Goal: Task Accomplishment & Management: Manage account settings

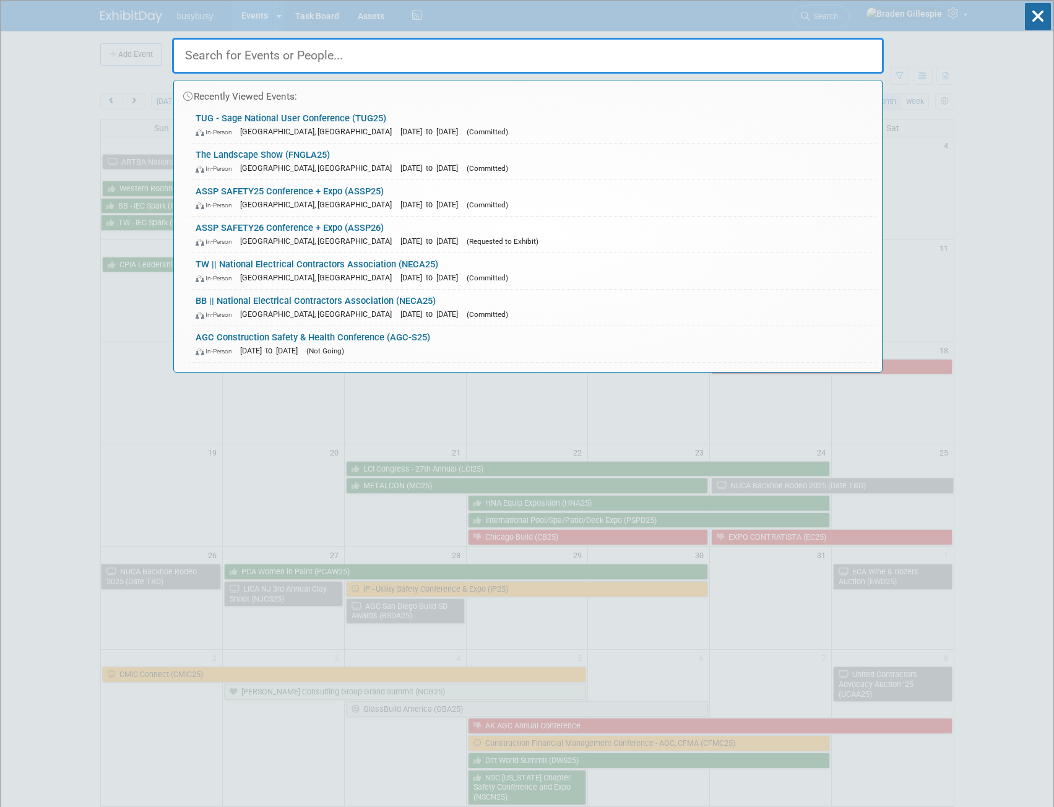
click at [738, 55] on input "text" at bounding box center [528, 56] width 712 height 36
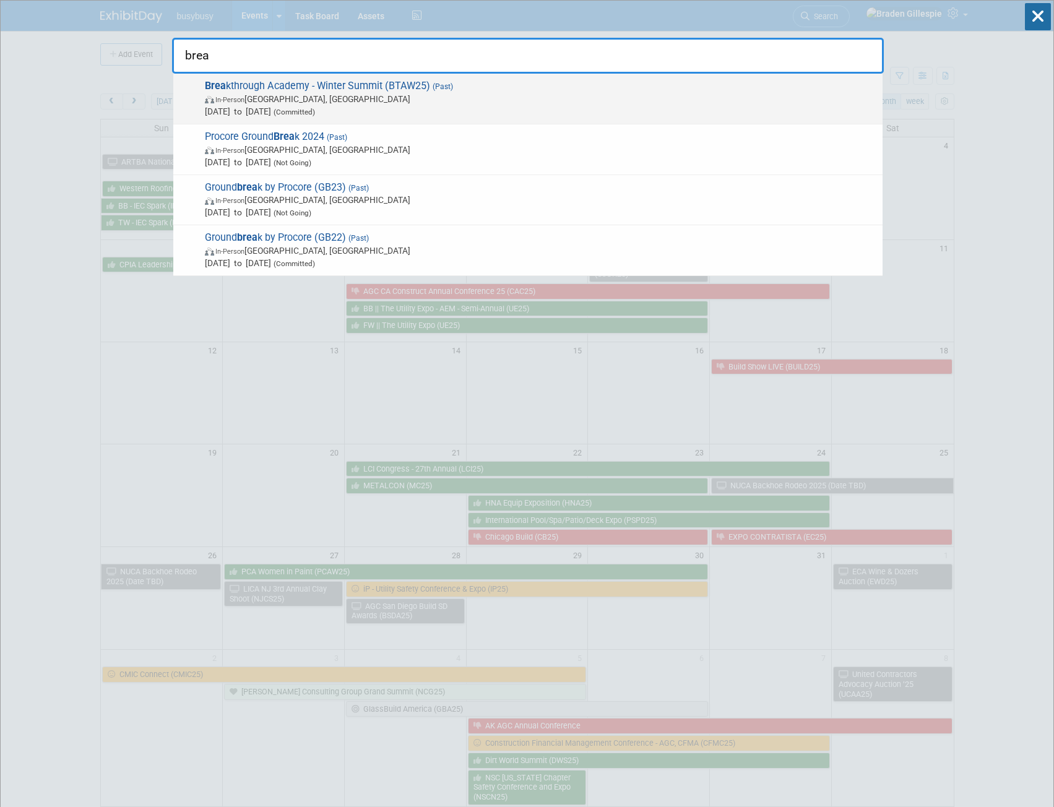
type input "brea"
click at [412, 108] on span "[DATE] to [DATE] (Committed)" at bounding box center [541, 111] width 672 height 12
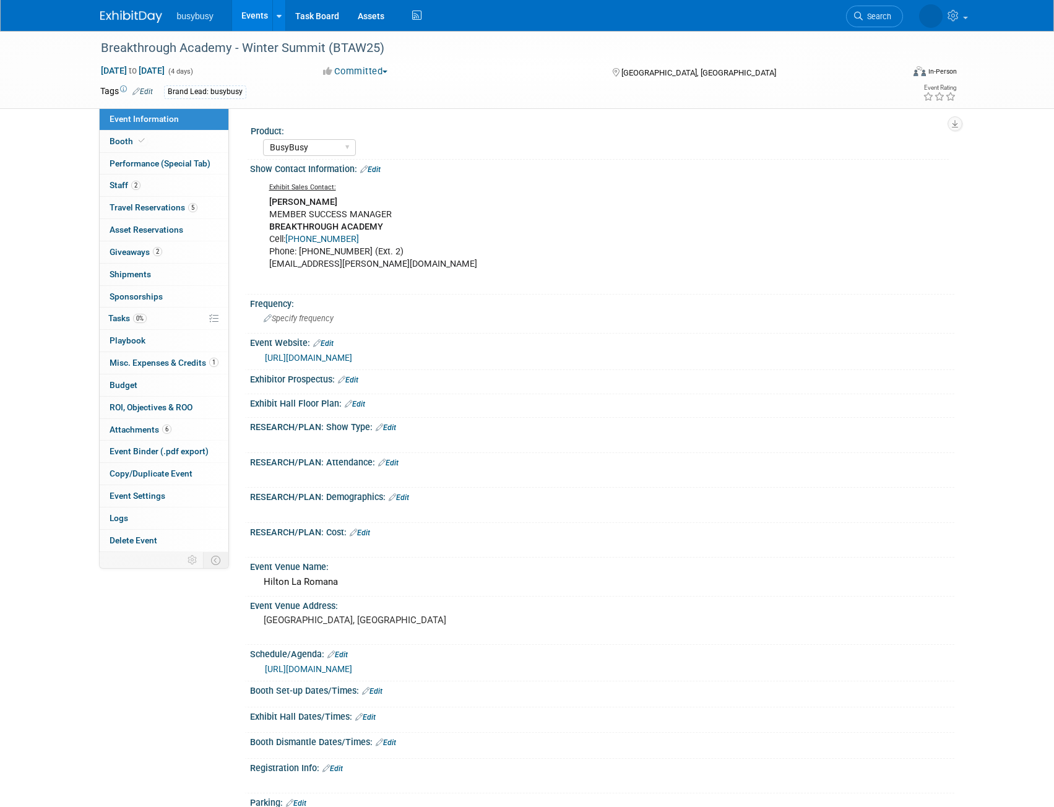
select select "BusyBusy"
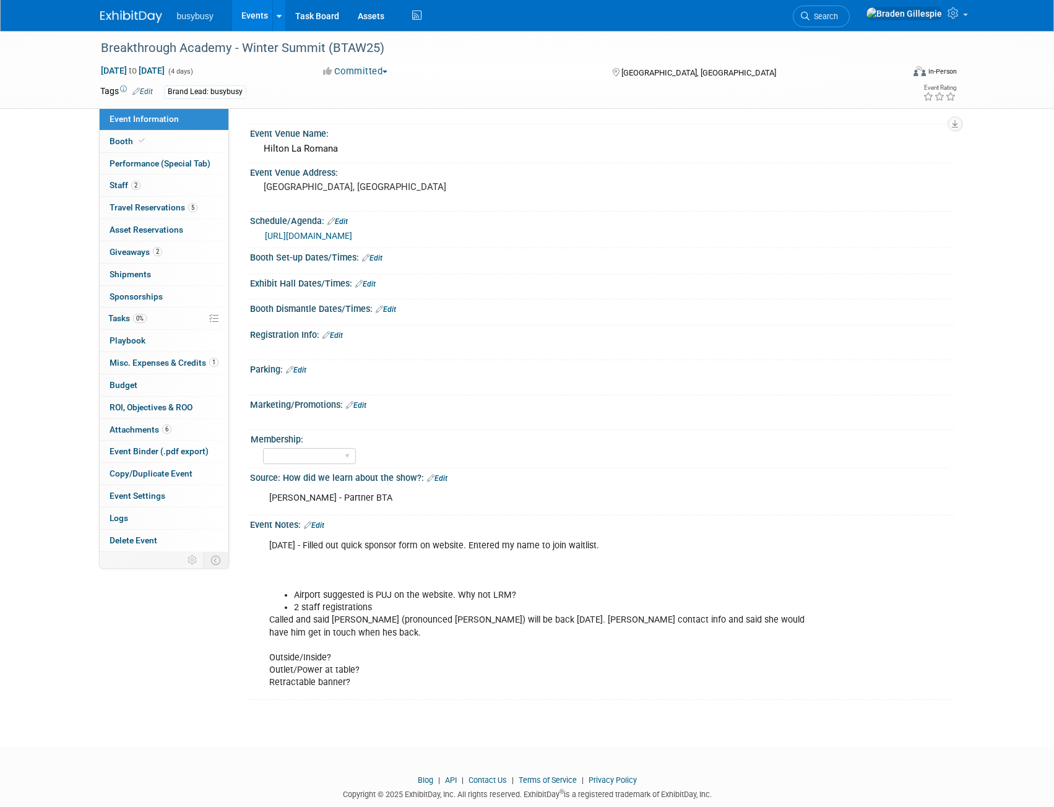
click at [314, 524] on link "Edit" at bounding box center [314, 525] width 20 height 9
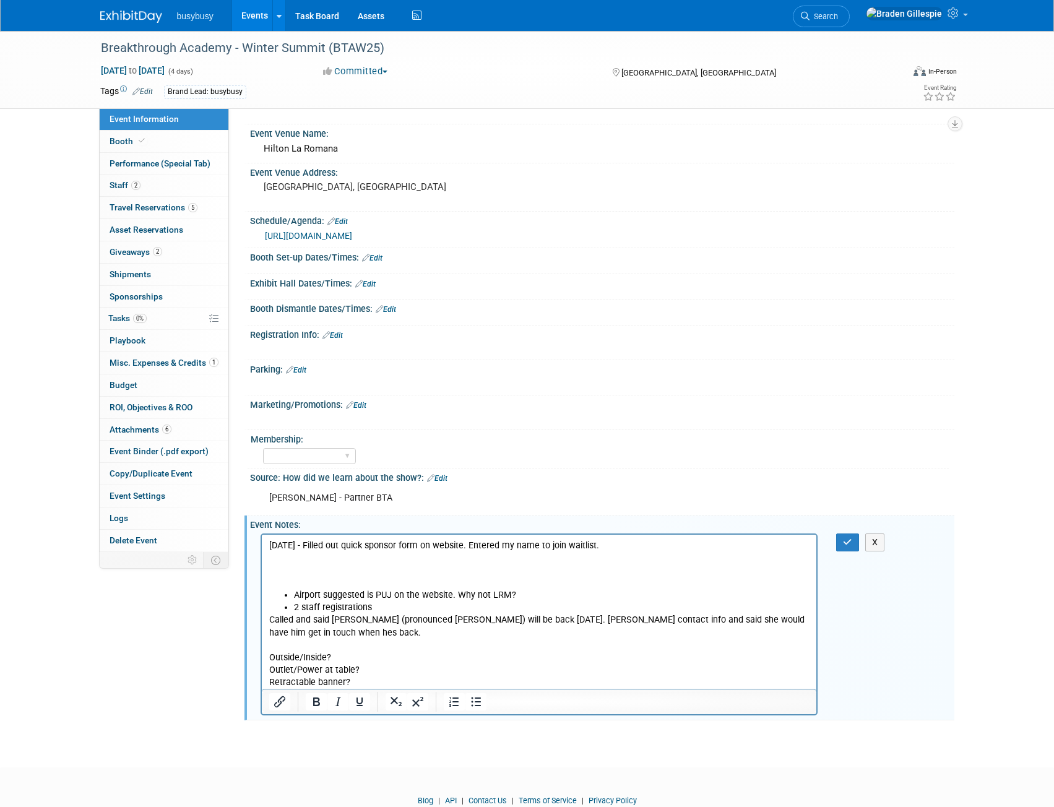
click at [355, 683] on p "Called and said [PERSON_NAME] (pronounced [PERSON_NAME]) will be back [DATE]. […" at bounding box center [539, 651] width 541 height 74
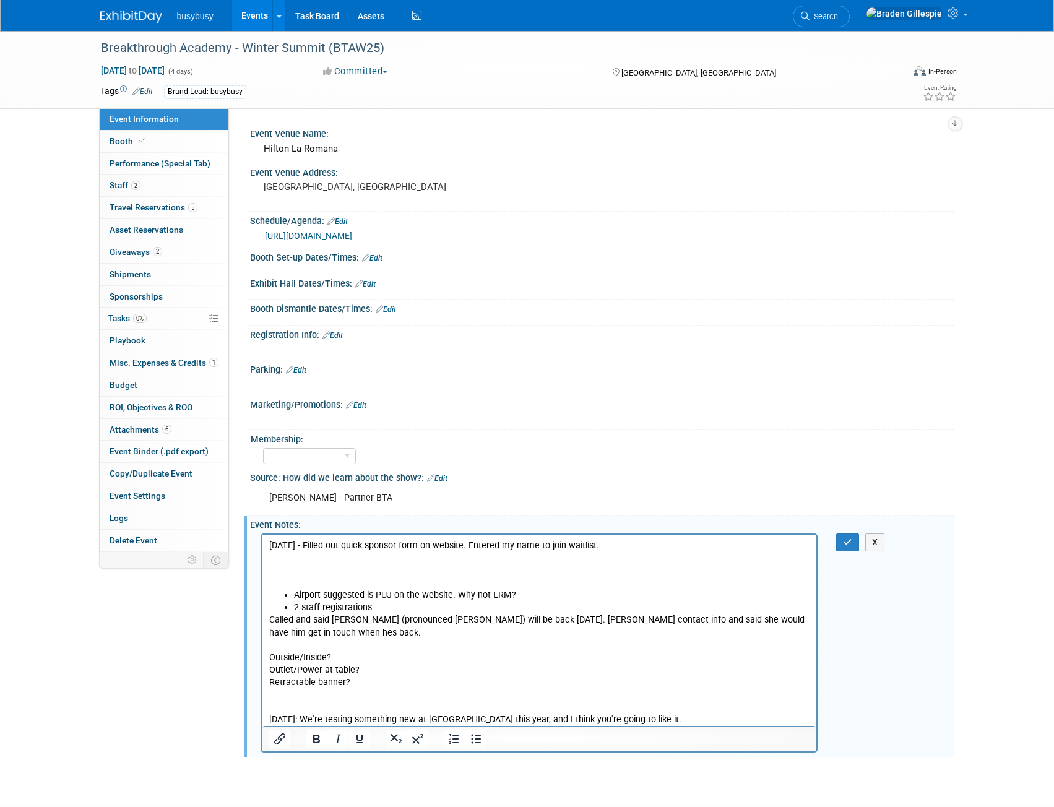
scroll to position [489, 0]
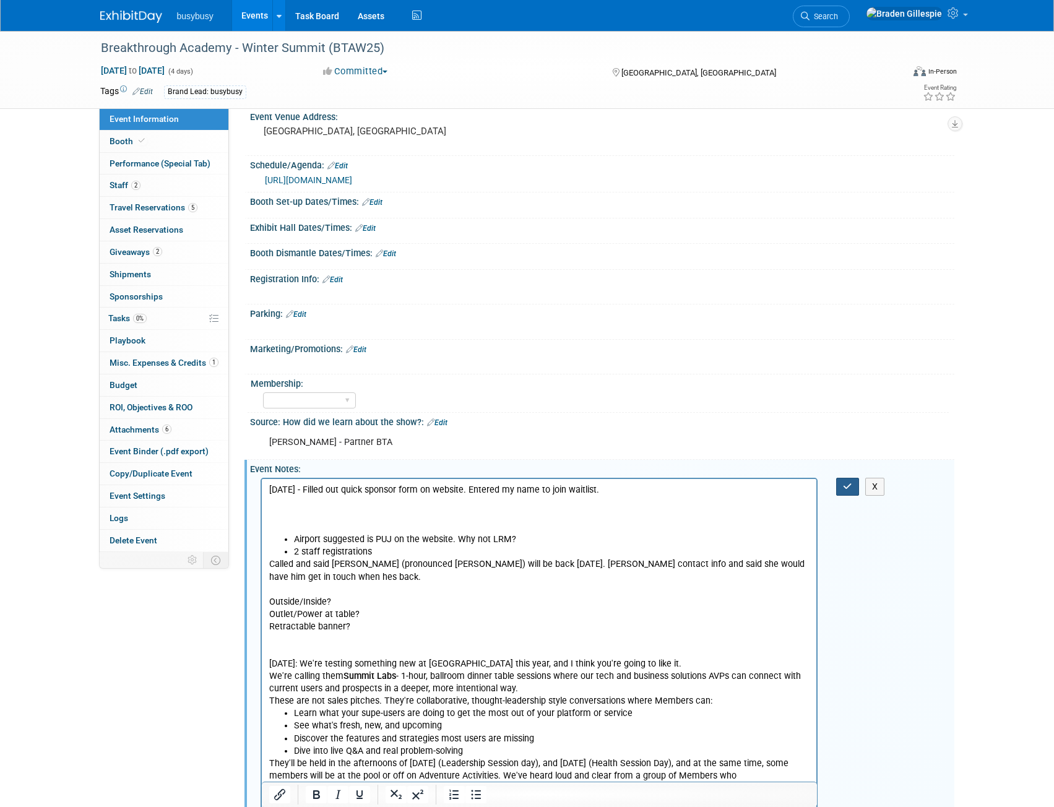
click at [841, 485] on button "button" at bounding box center [847, 487] width 23 height 18
